Goal: Information Seeking & Learning: Learn about a topic

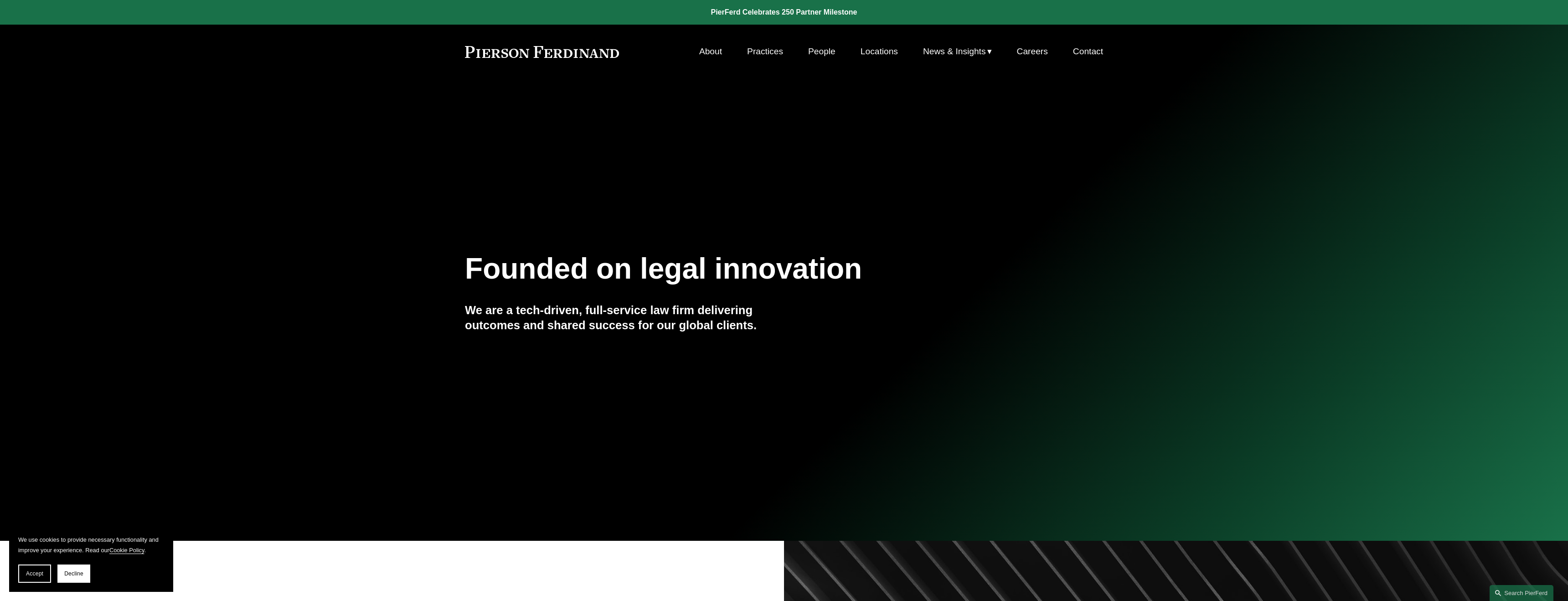
click at [889, 52] on link "Locations" at bounding box center [879, 51] width 37 height 17
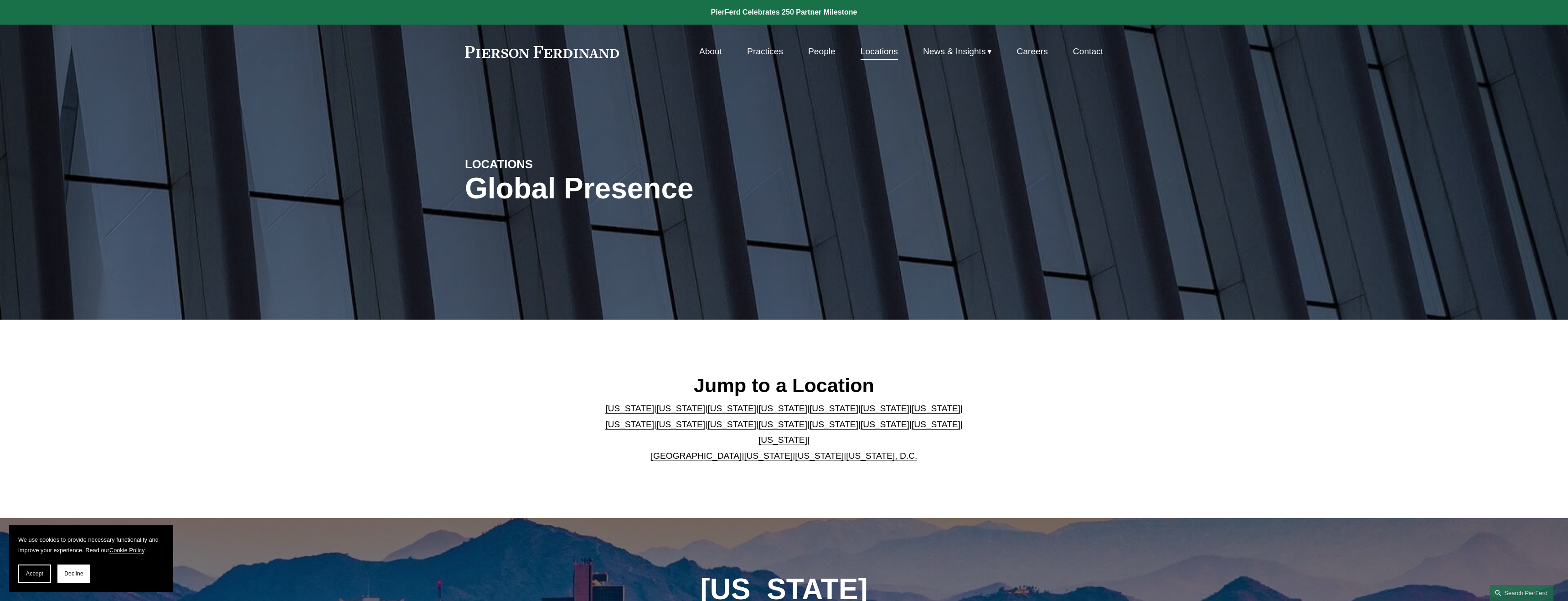
click at [696, 451] on link "United Kingdom" at bounding box center [696, 456] width 91 height 10
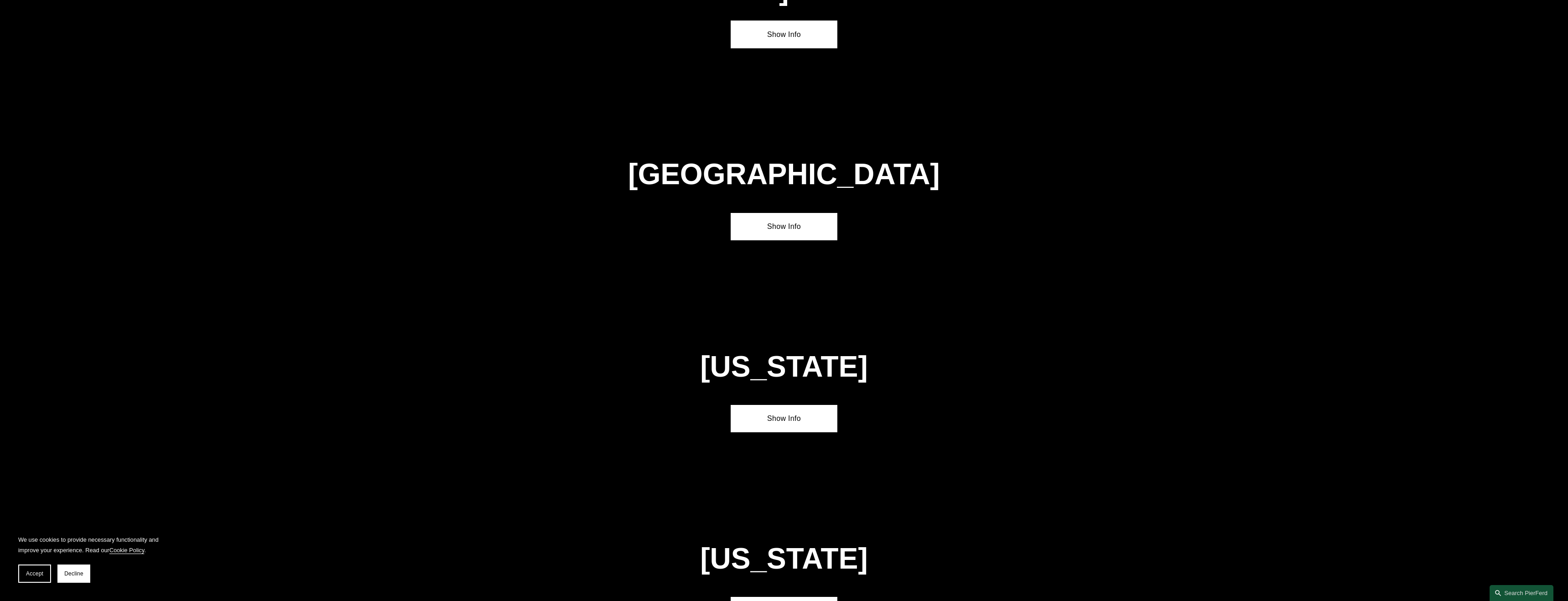
scroll to position [3400, 0]
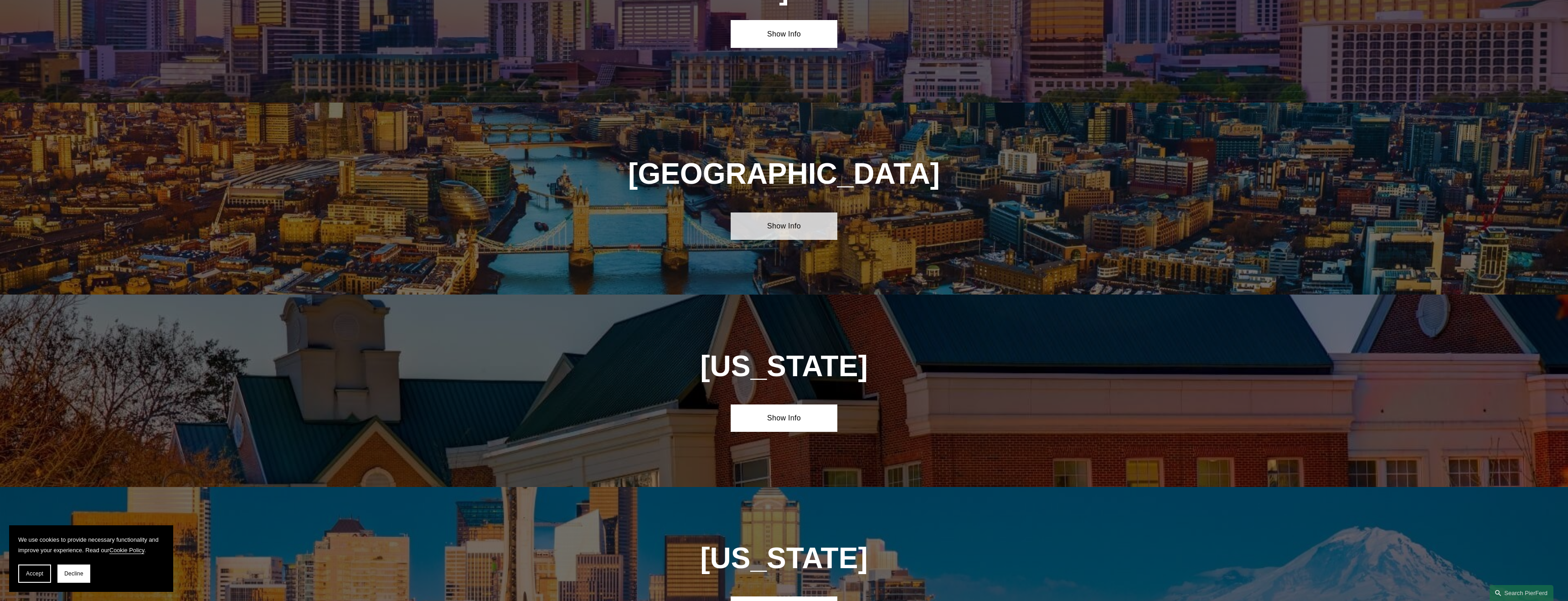
click at [788, 213] on link "Show Info" at bounding box center [783, 226] width 106 height 27
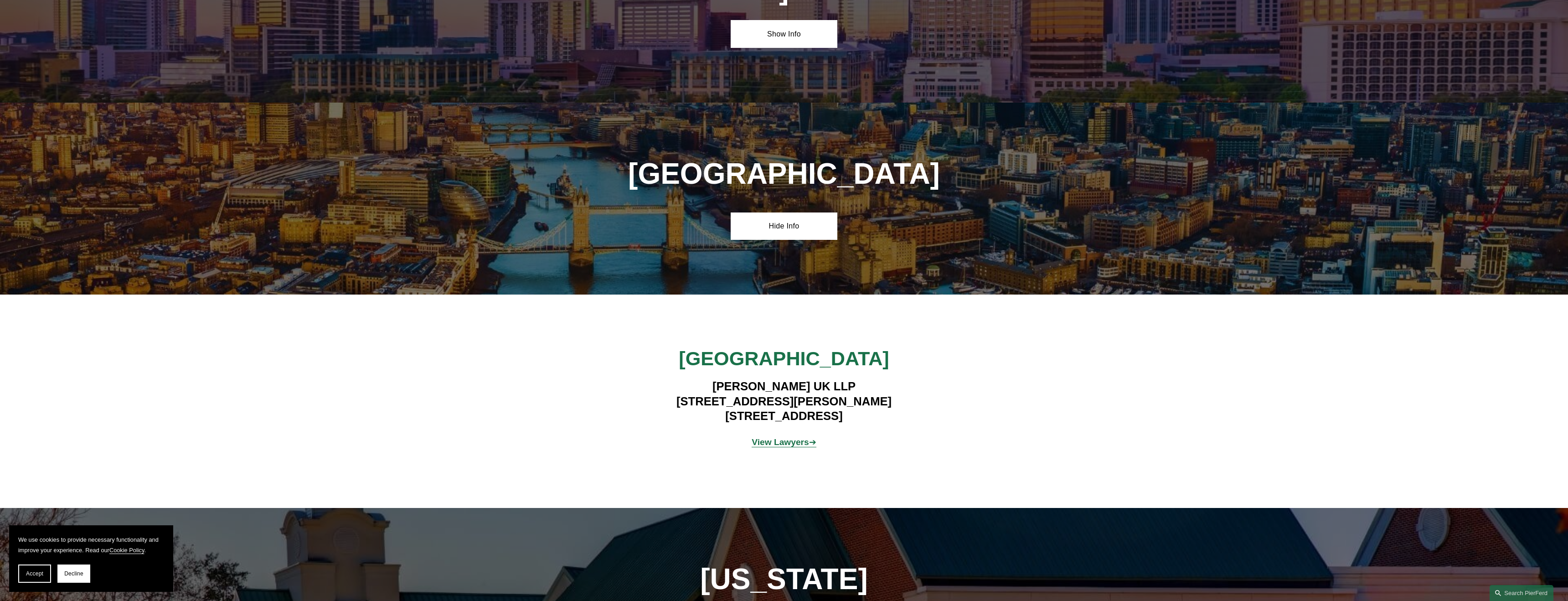
click at [797, 437] on strong "View Lawyers" at bounding box center [780, 442] width 57 height 10
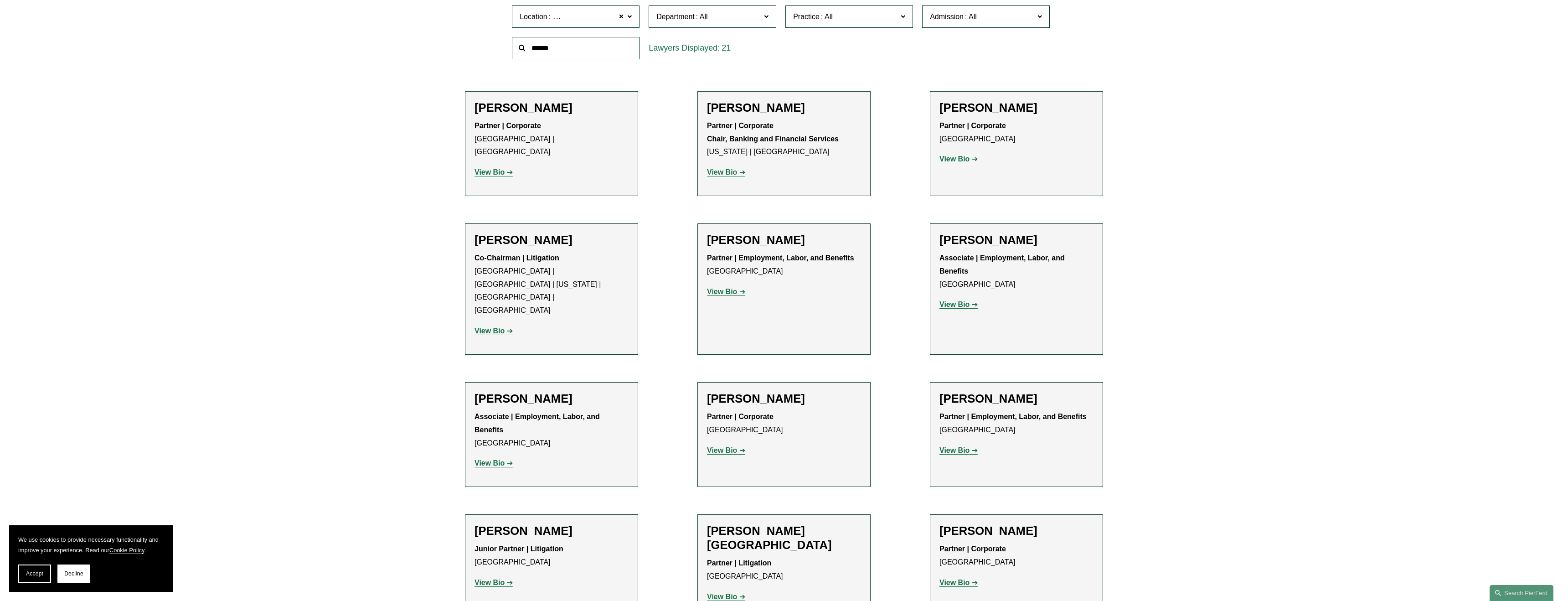
scroll to position [206, 0]
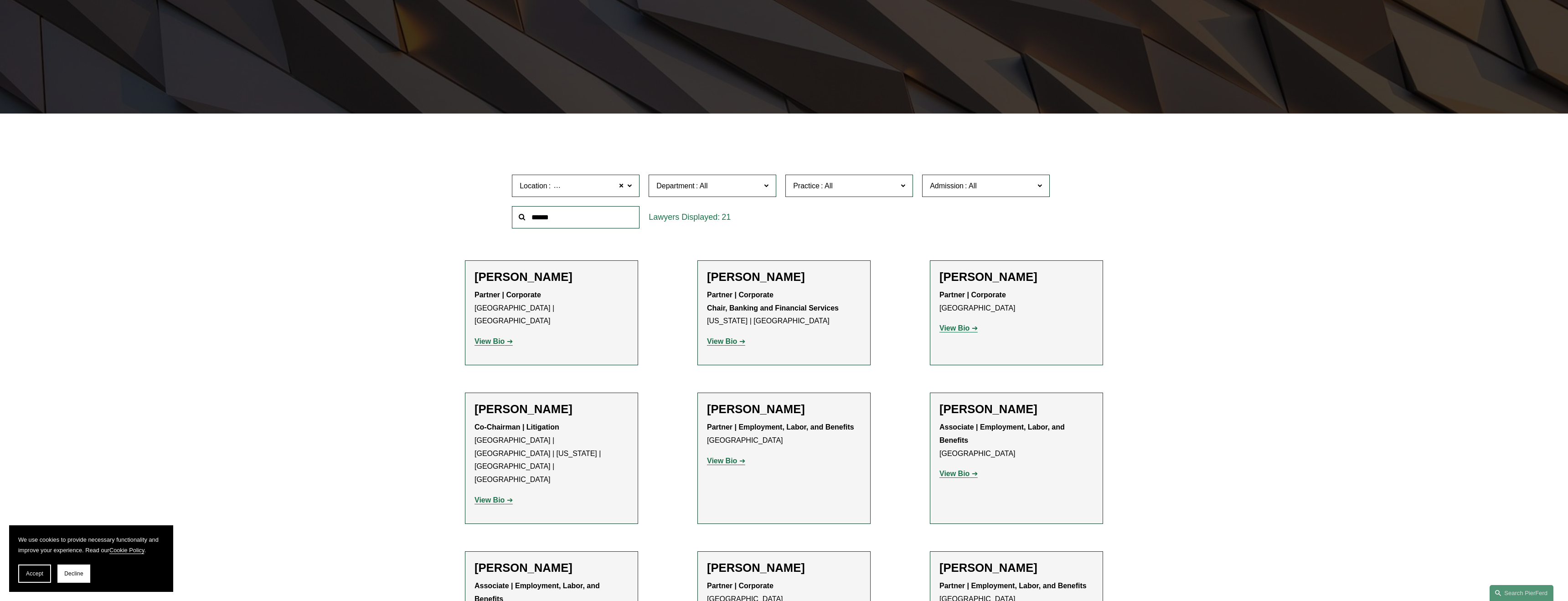
click at [767, 185] on span at bounding box center [766, 185] width 4 height 12
click at [0, 0] on link "Corporate" at bounding box center [0, 0] width 0 height 0
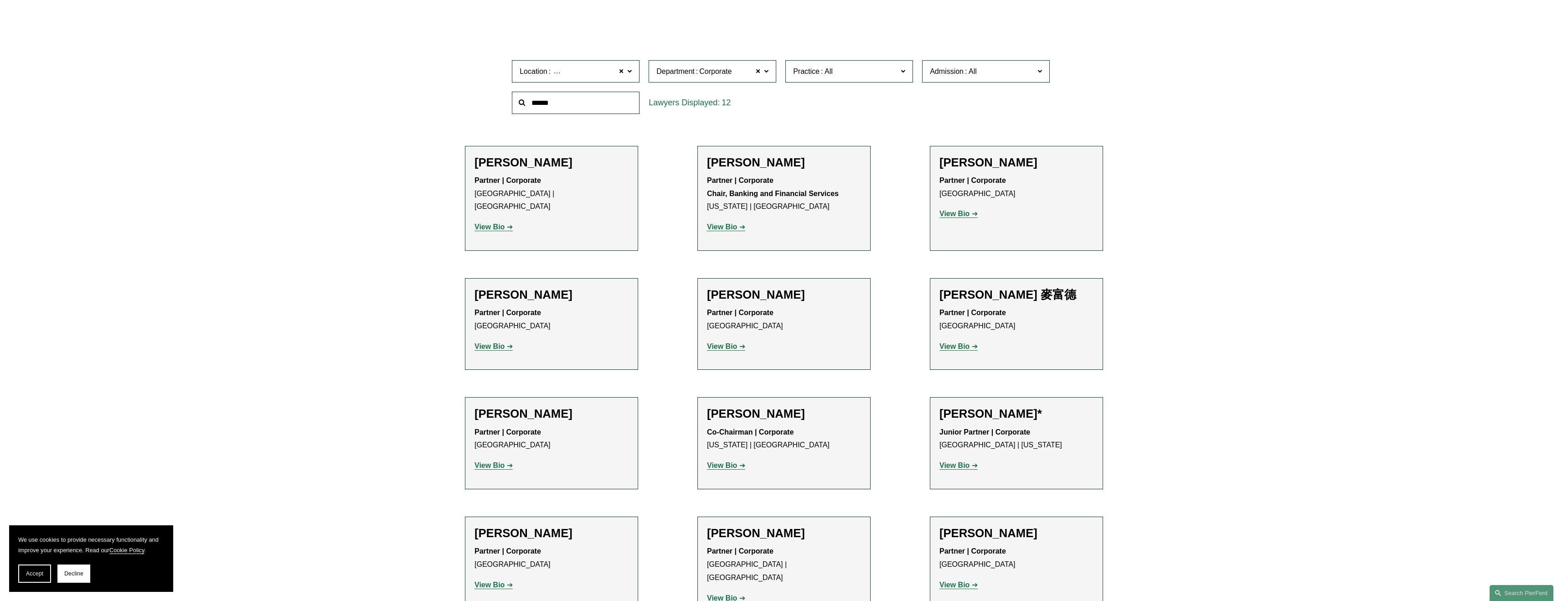
scroll to position [320, 0]
click at [905, 74] on label "Practice" at bounding box center [849, 72] width 128 height 23
click at [0, 0] on link "Banking and Financial Services" at bounding box center [0, 0] width 0 height 0
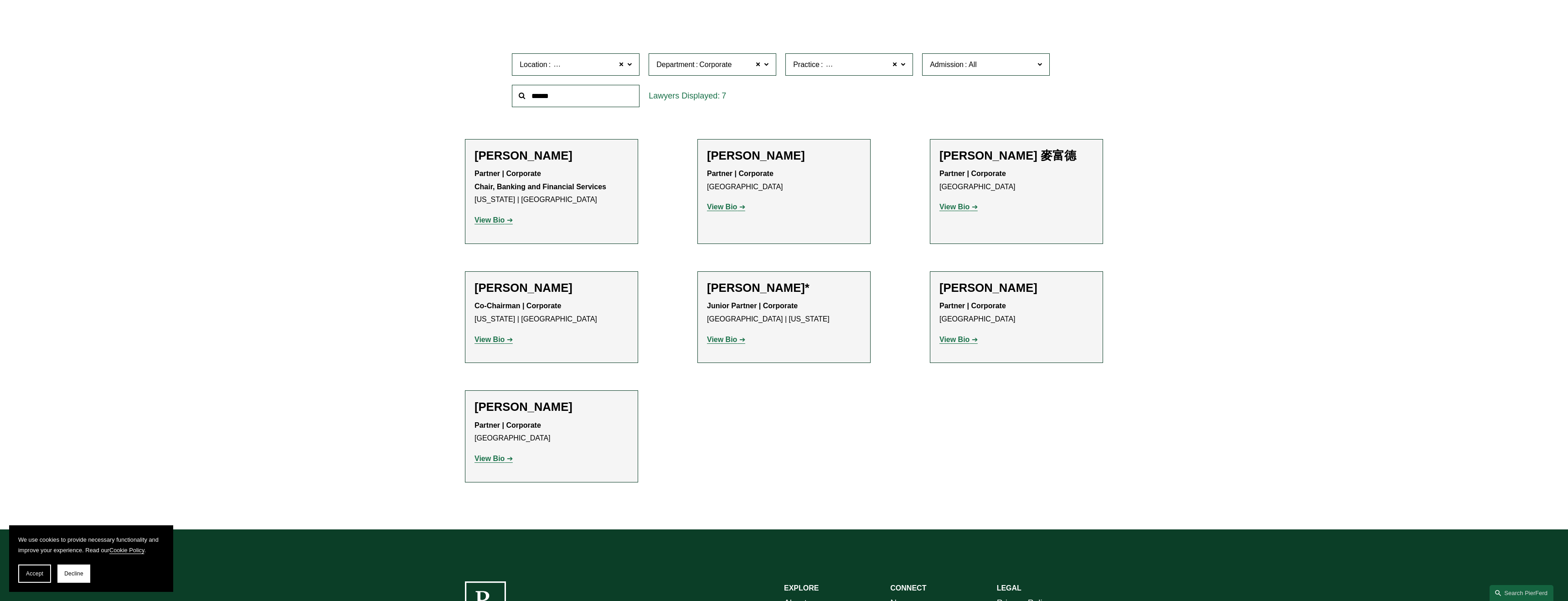
scroll to position [329, 0]
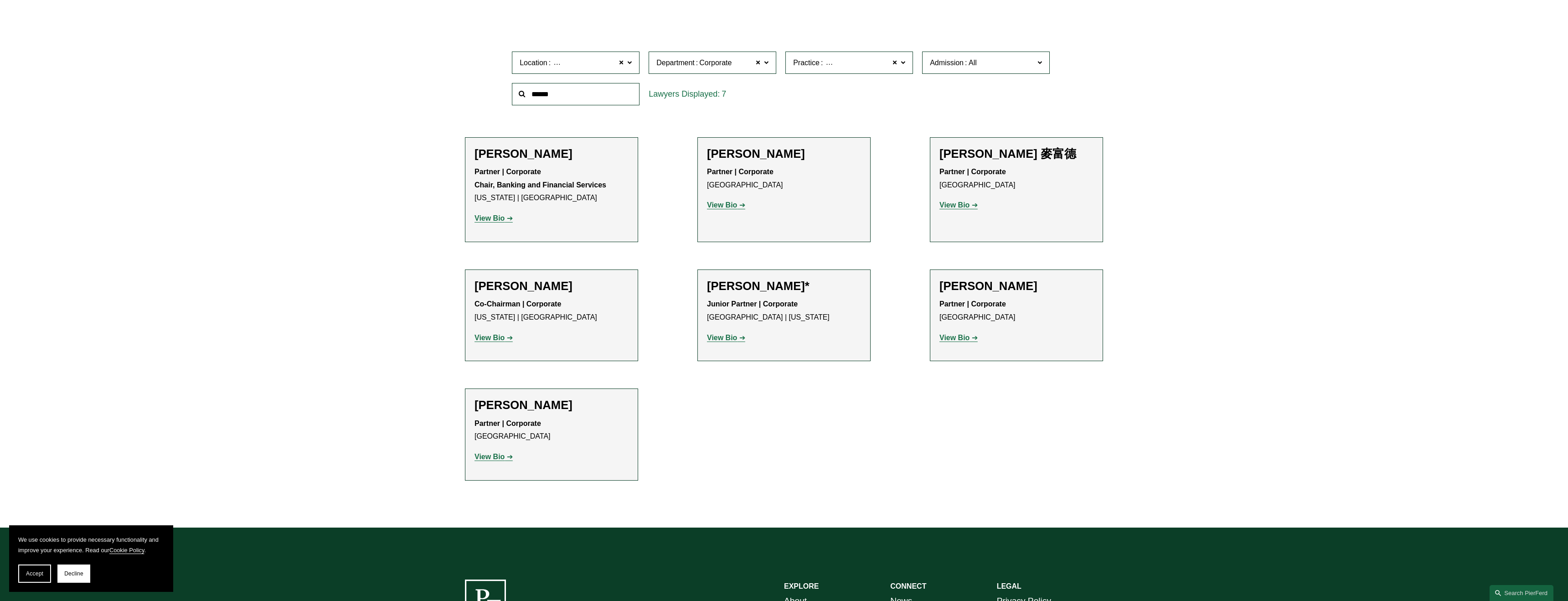
click at [961, 205] on strong "View Bio" at bounding box center [954, 205] width 30 height 8
click at [498, 217] on strong "View Bio" at bounding box center [489, 218] width 30 height 8
click at [500, 459] on strong "View Bio" at bounding box center [489, 457] width 30 height 8
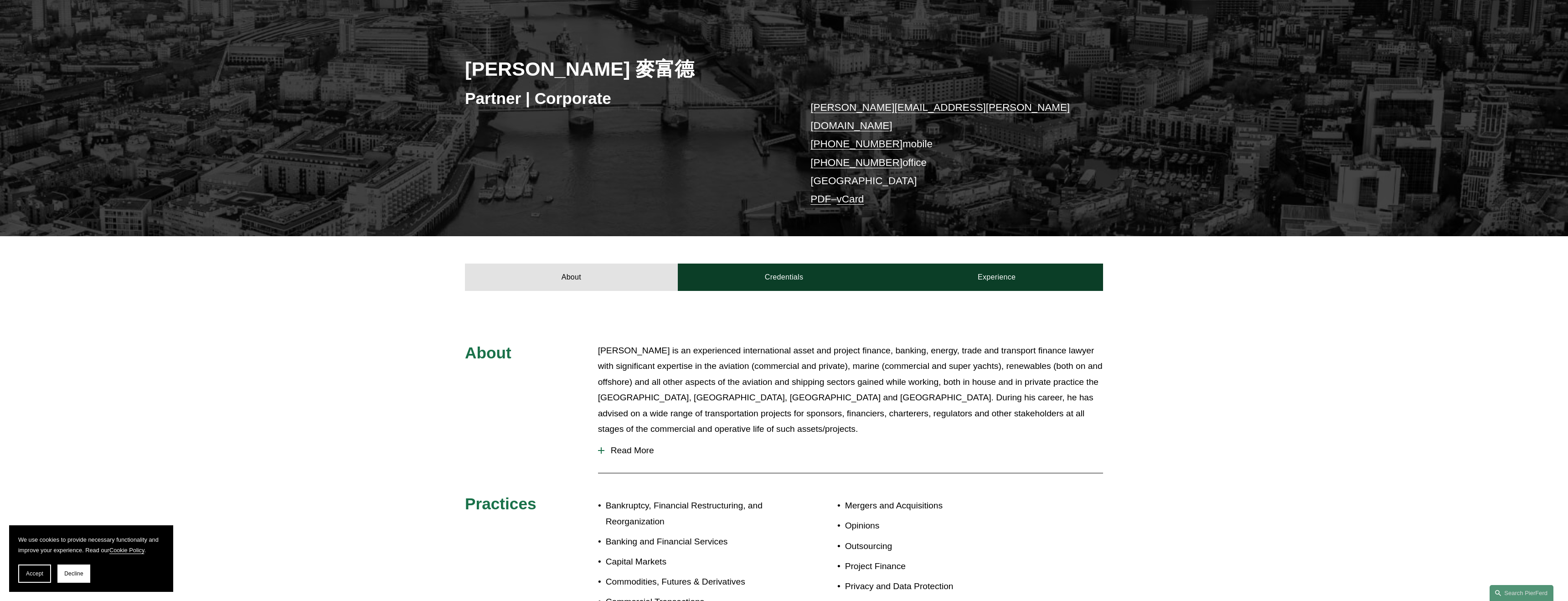
scroll to position [126, 0]
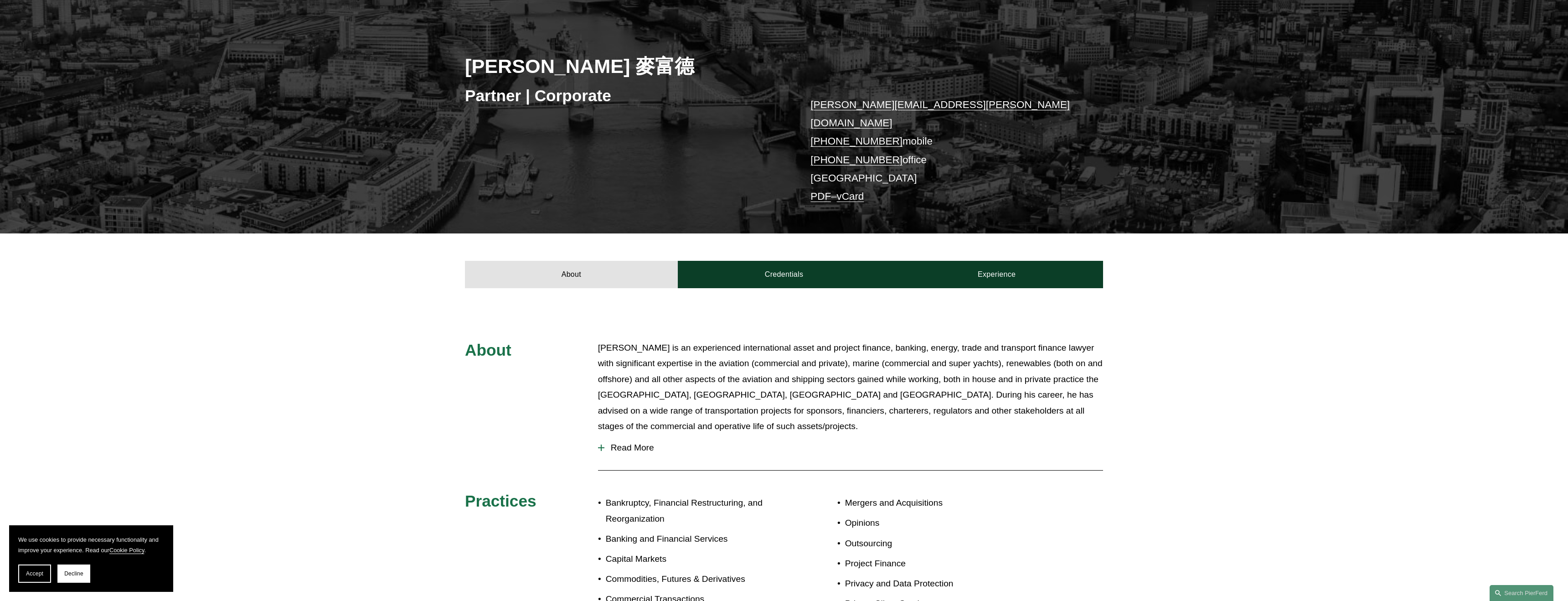
click at [639, 443] on span "Read More" at bounding box center [853, 448] width 499 height 10
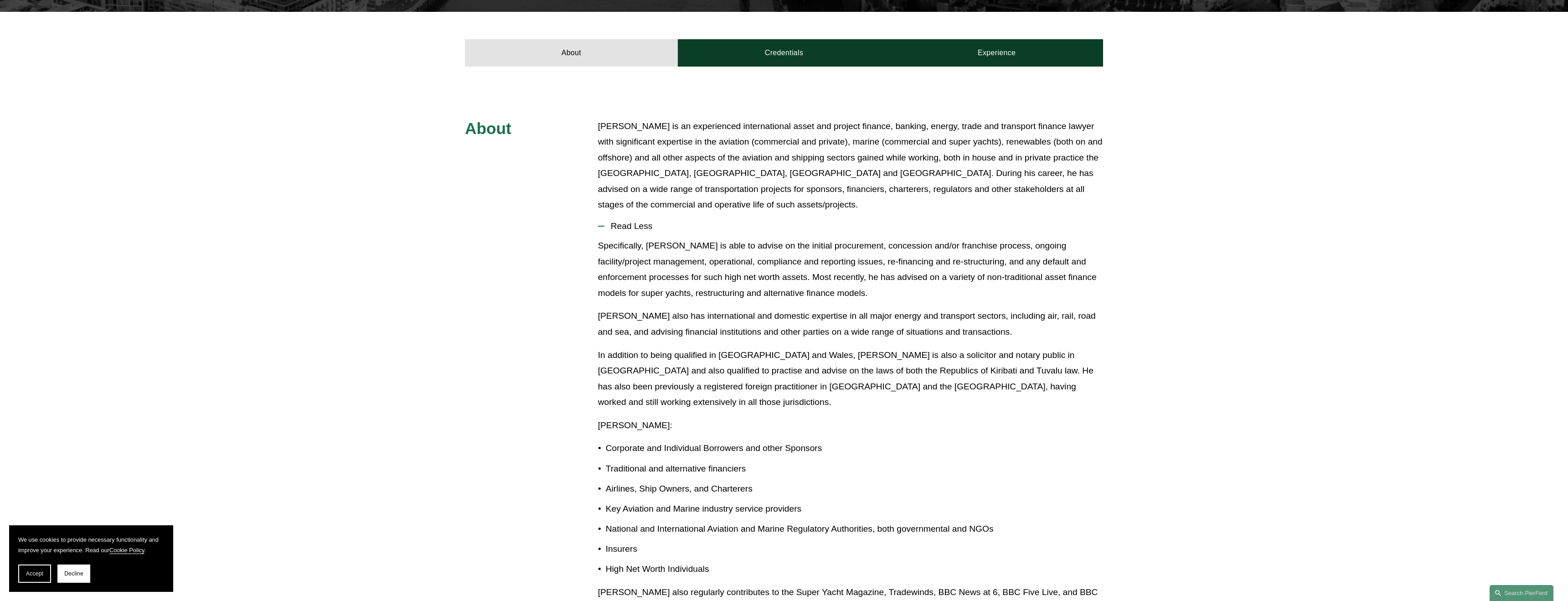
scroll to position [344, 0]
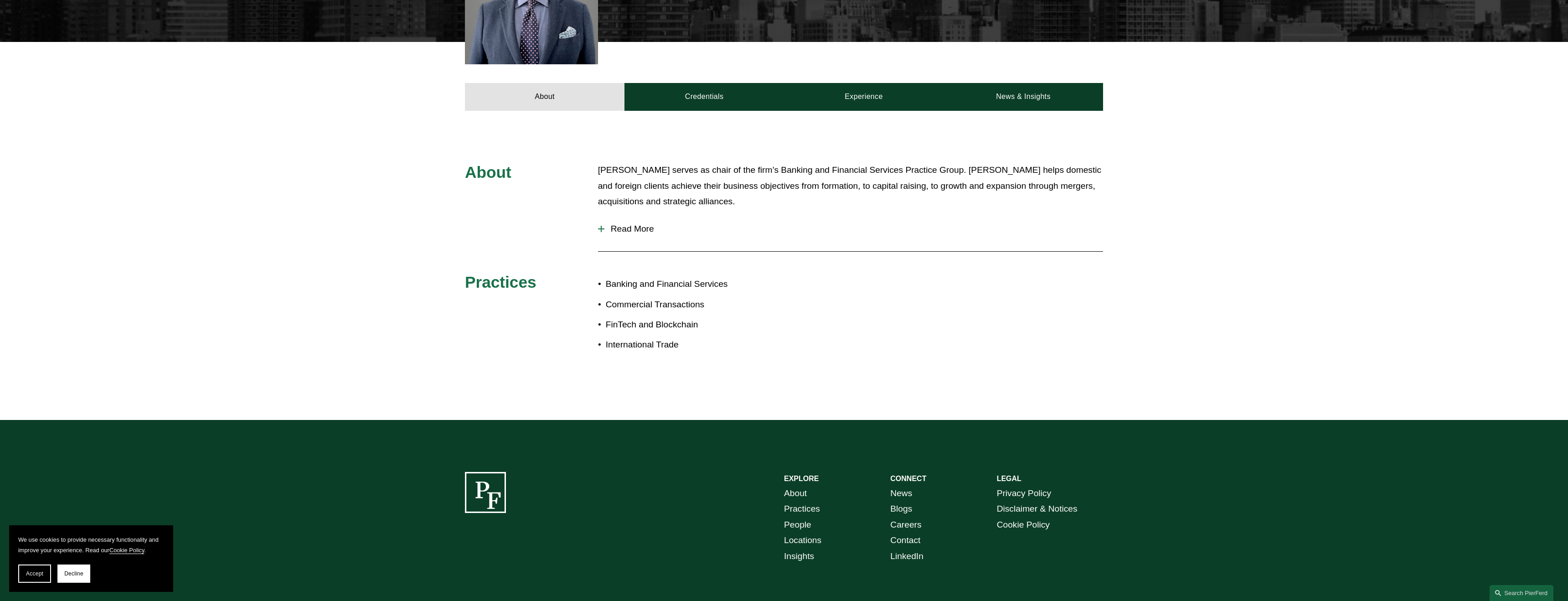
scroll to position [373, 0]
click at [640, 223] on span "Read More" at bounding box center [853, 228] width 499 height 10
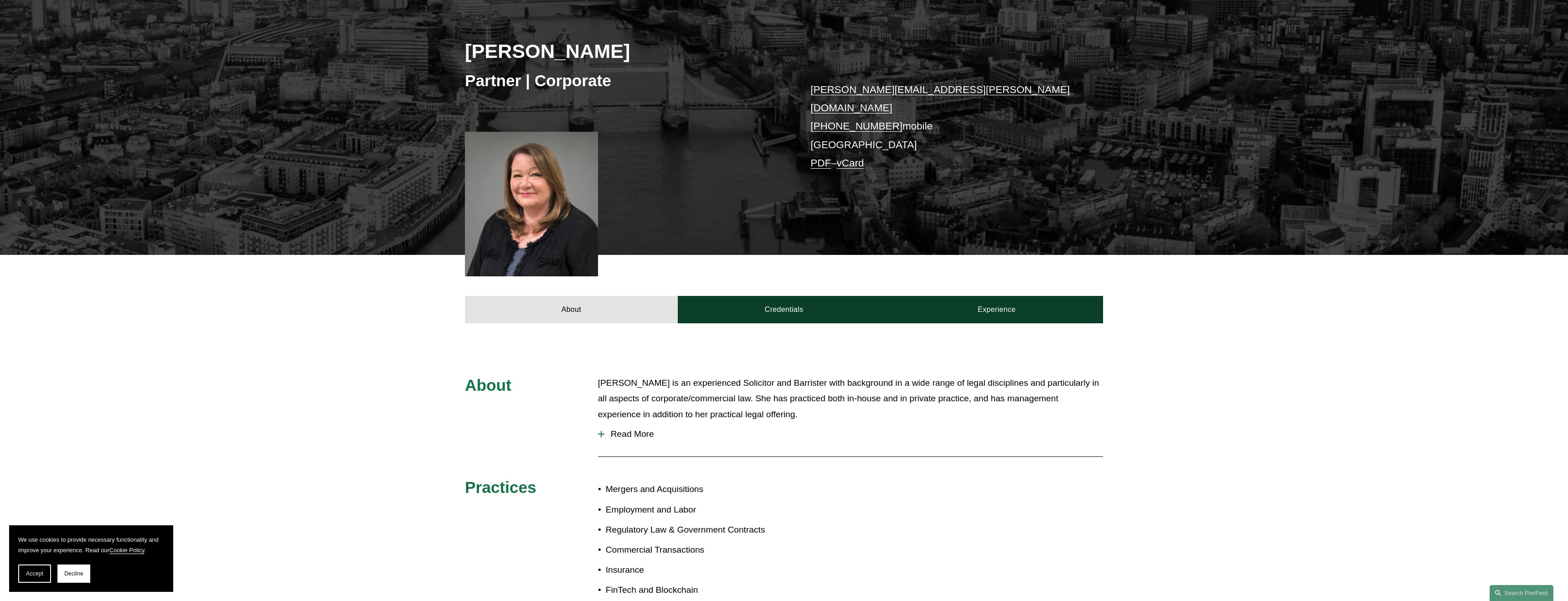
scroll to position [142, 0]
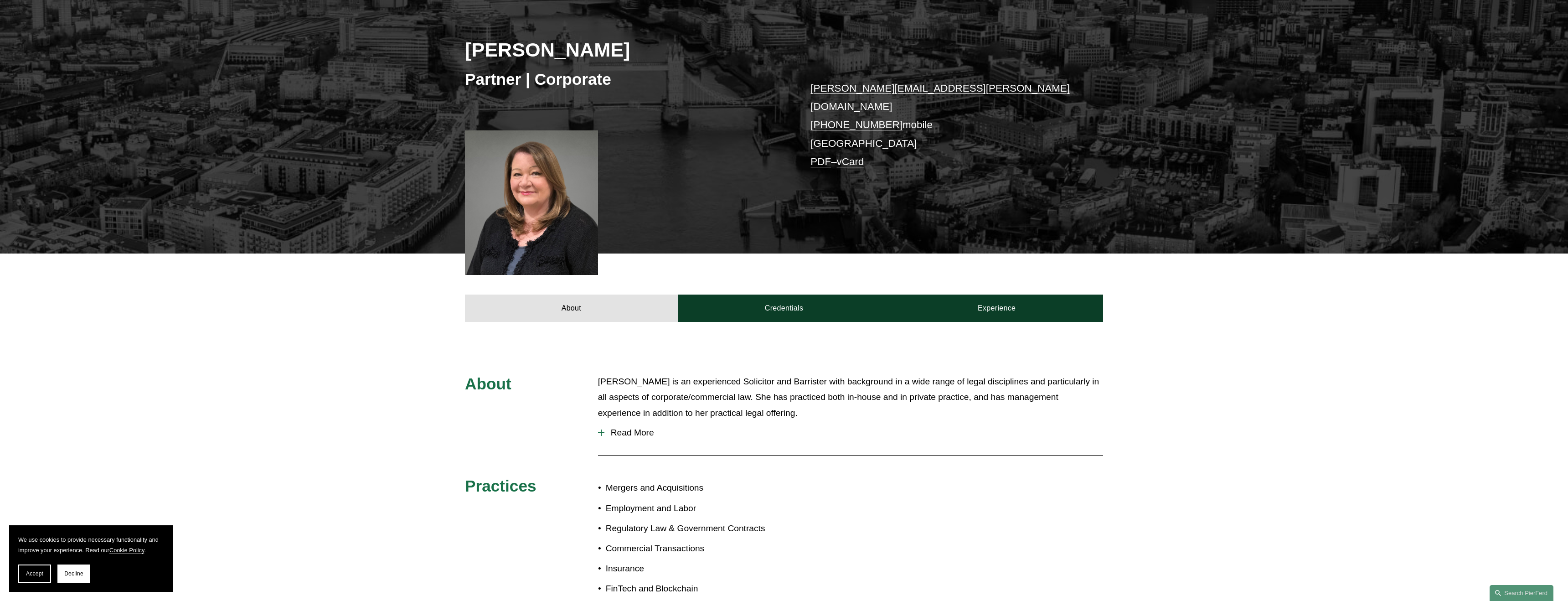
click at [642, 427] on span "Read More" at bounding box center [853, 432] width 499 height 10
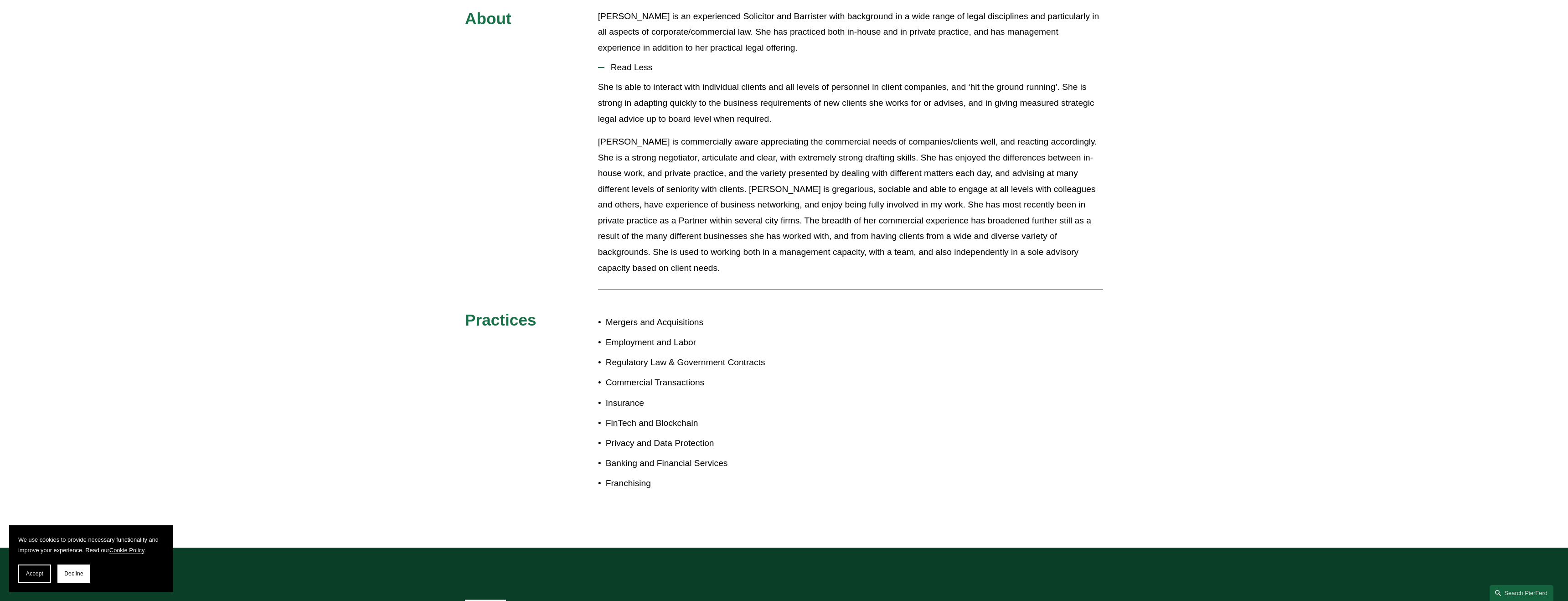
scroll to position [513, 0]
